Goal: Task Accomplishment & Management: Manage account settings

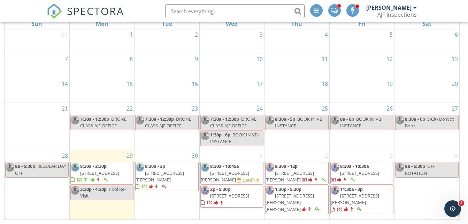
click at [122, 199] on span "Pool Re-Visit" at bounding box center [103, 192] width 46 height 13
click at [95, 199] on div "3:30p - 4:30p Pool Re-Visit" at bounding box center [102, 192] width 62 height 13
click at [119, 198] on span "Pool Re-Visit" at bounding box center [103, 192] width 46 height 13
click at [108, 198] on div "3:30p - 4:30p Pool Re-Visit" at bounding box center [102, 192] width 62 height 13
click at [110, 199] on span "Pool Re-Visit" at bounding box center [103, 192] width 46 height 13
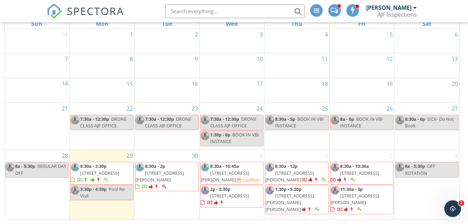
click at [414, 7] on div at bounding box center [415, 8] width 3 height 6
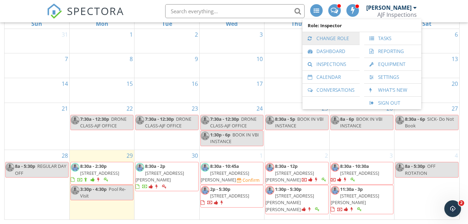
click at [331, 37] on link "Change Role" at bounding box center [331, 38] width 50 height 13
